Goal: Task Accomplishment & Management: Use online tool/utility

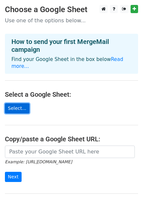
click at [18, 104] on link "Select..." at bounding box center [17, 108] width 25 height 10
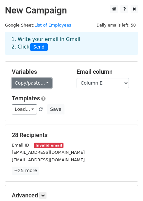
click at [40, 83] on link "Copy/paste..." at bounding box center [32, 83] width 40 height 10
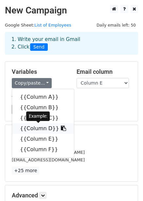
click at [39, 130] on link "{{Column D}}" at bounding box center [43, 128] width 62 height 10
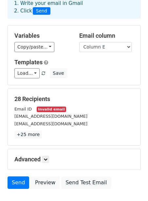
scroll to position [41, 0]
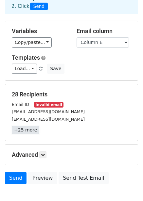
click at [26, 131] on link "+25 more" at bounding box center [26, 130] width 28 height 8
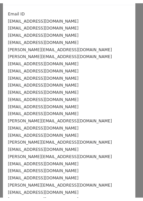
scroll to position [0, 0]
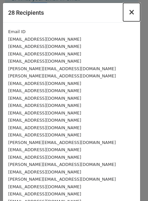
click at [129, 14] on span "×" at bounding box center [132, 12] width 7 height 9
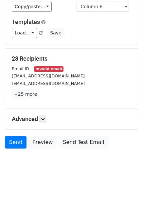
scroll to position [80, 0]
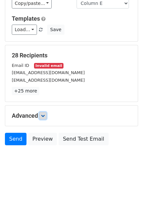
click at [45, 116] on icon at bounding box center [43, 116] width 4 height 4
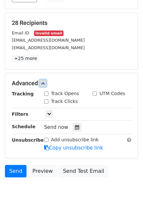
scroll to position [115, 0]
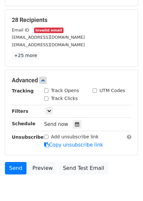
click at [47, 91] on input "Track Opens" at bounding box center [46, 91] width 4 height 4
checkbox input "true"
click at [48, 112] on icon at bounding box center [49, 111] width 4 height 4
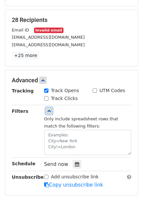
click at [48, 112] on icon at bounding box center [49, 111] width 4 height 4
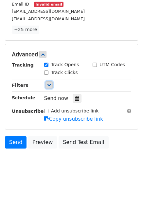
scroll to position [144, 0]
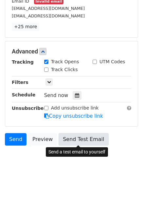
click at [70, 136] on link "Send Test Email" at bounding box center [84, 139] width 50 height 12
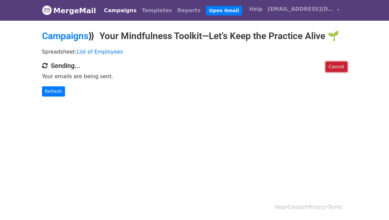
click at [347, 64] on link "Cancel" at bounding box center [335, 67] width 21 height 10
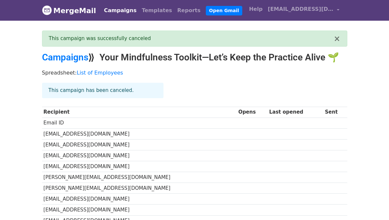
scroll to position [0, 0]
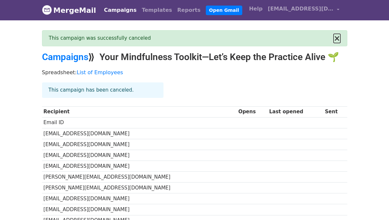
click at [340, 37] on button "×" at bounding box center [336, 38] width 7 height 8
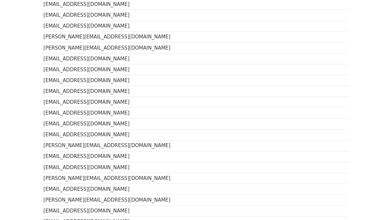
scroll to position [0, 0]
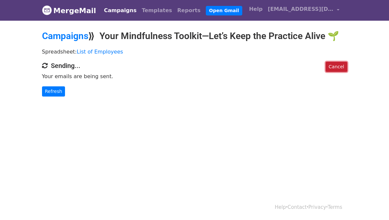
click at [347, 66] on link "Cancel" at bounding box center [335, 67] width 21 height 10
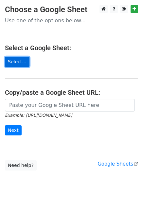
click at [10, 62] on link "Select..." at bounding box center [17, 62] width 25 height 10
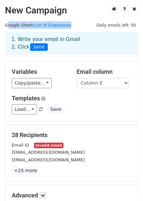
drag, startPoint x: 142, startPoint y: 22, endPoint x: 144, endPoint y: 27, distance: 5.7
click at [143, 27] on html "New Campaign Daily emails left: 50 Google Sheet: List of Employees 1. Write you…" at bounding box center [71, 140] width 143 height 281
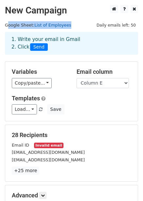
click at [51, 26] on link "List of Employees" at bounding box center [52, 25] width 37 height 5
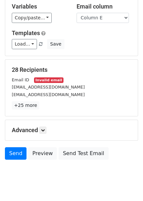
scroll to position [68, 0]
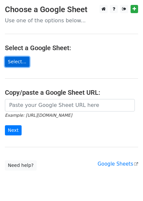
click at [20, 58] on link "Select..." at bounding box center [17, 62] width 25 height 10
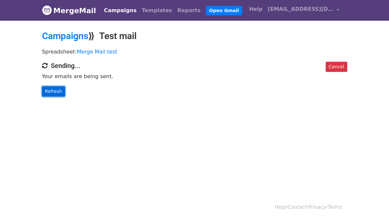
click at [42, 93] on link "Refresh" at bounding box center [53, 91] width 23 height 10
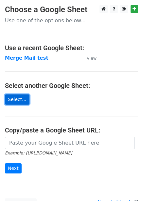
click at [10, 99] on link "Select..." at bounding box center [17, 99] width 25 height 10
click at [22, 98] on link "Select..." at bounding box center [17, 99] width 25 height 10
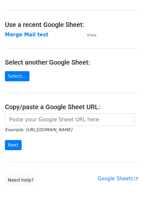
scroll to position [24, 0]
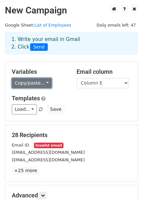
click at [28, 85] on link "Copy/paste..." at bounding box center [32, 83] width 40 height 10
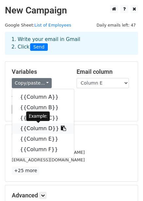
click at [31, 129] on link "{{Column D}}" at bounding box center [43, 128] width 62 height 10
